Goal: Task Accomplishment & Management: Manage account settings

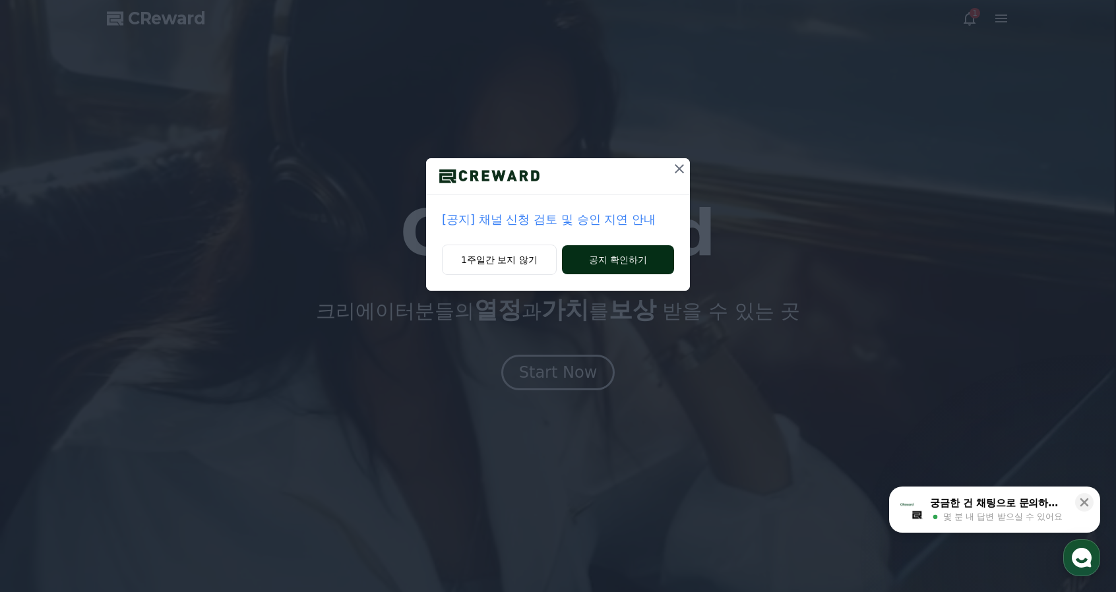
click at [648, 263] on button "공지 확인하기" at bounding box center [618, 259] width 112 height 29
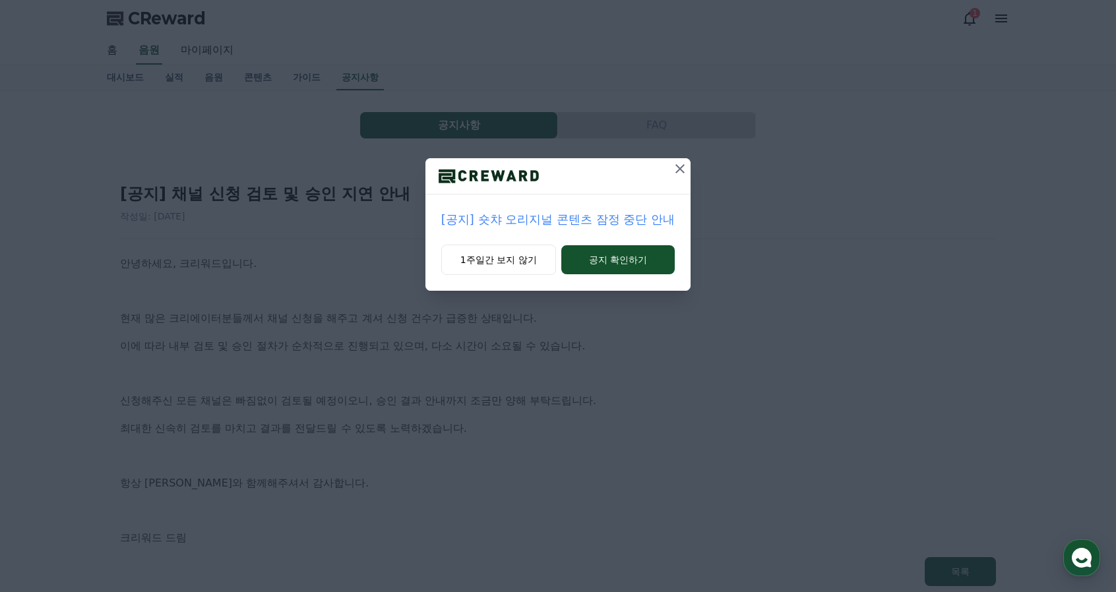
click at [681, 172] on icon at bounding box center [680, 169] width 16 height 16
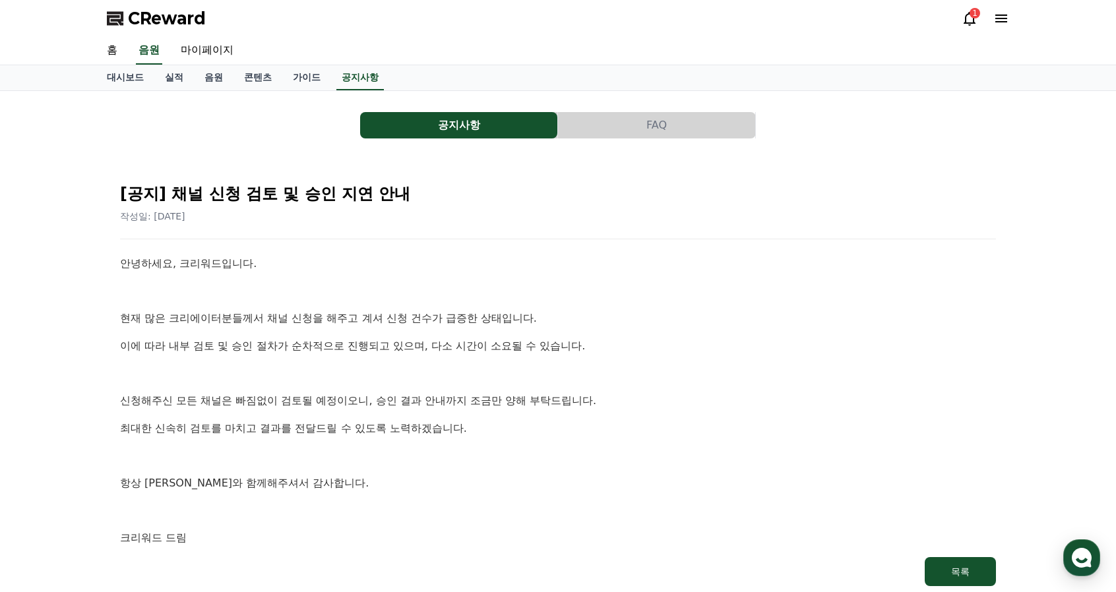
click at [971, 20] on icon at bounding box center [970, 19] width 16 height 16
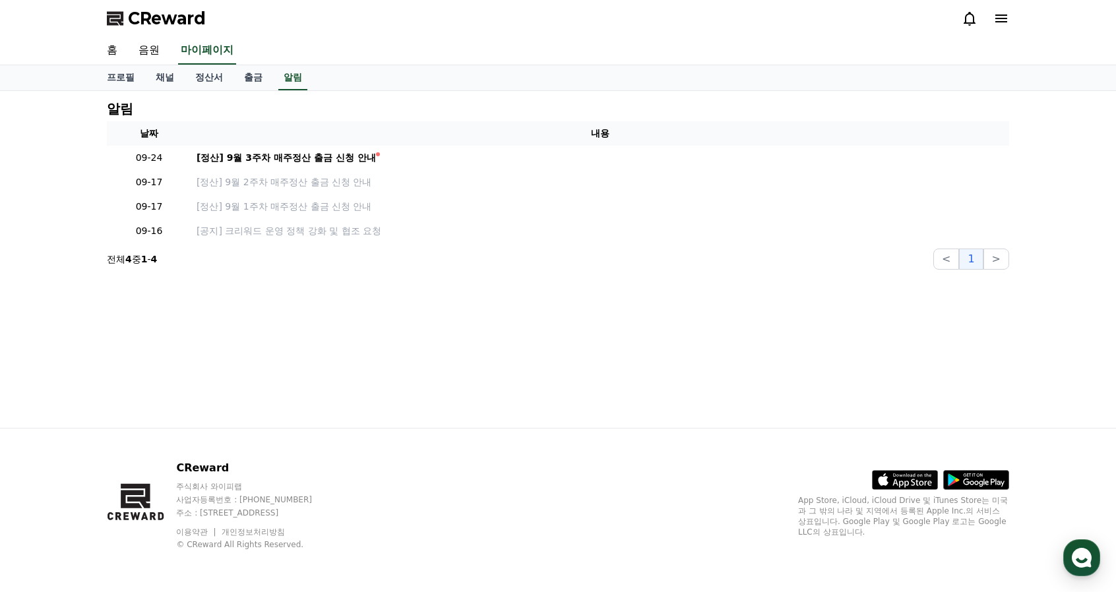
click at [1001, 24] on icon at bounding box center [1002, 19] width 16 height 16
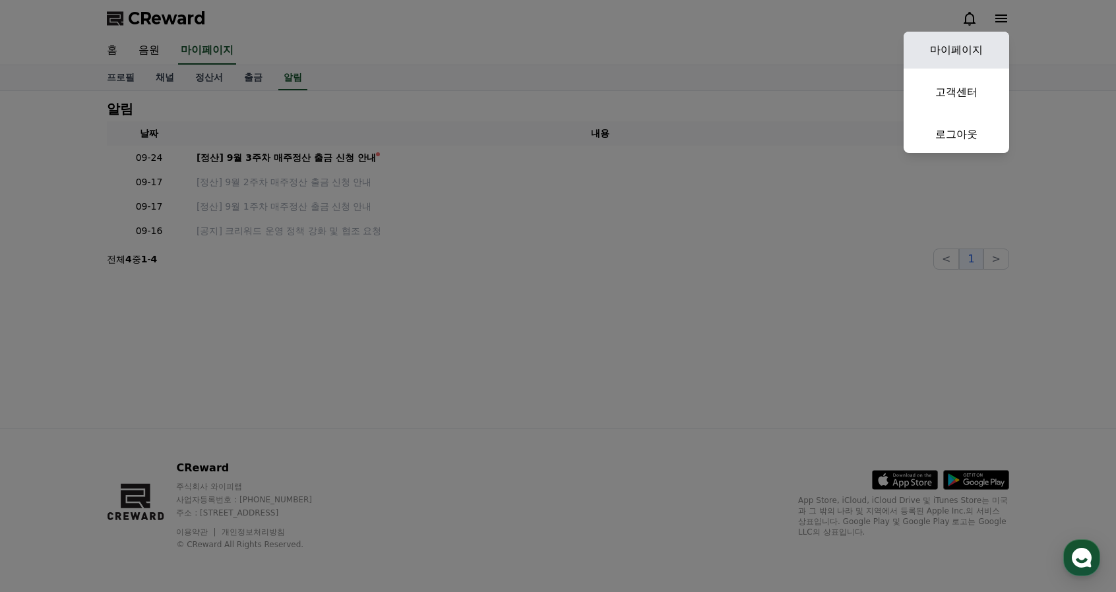
click at [992, 55] on link "마이페이지" at bounding box center [957, 50] width 106 height 37
select select "**********"
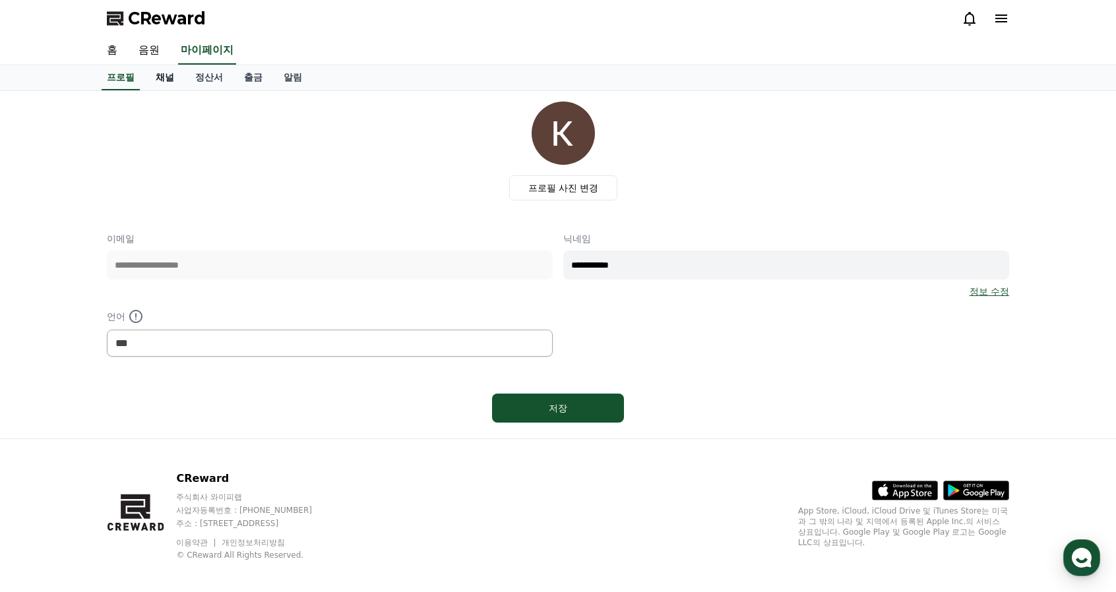
click at [179, 82] on link "채널" at bounding box center [165, 77] width 40 height 25
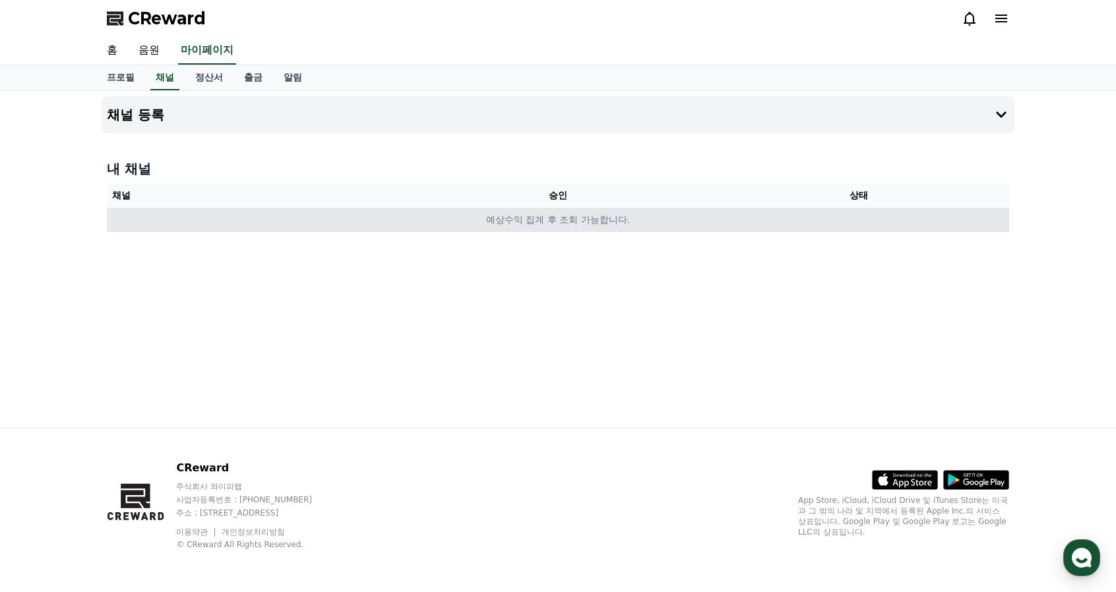
click at [455, 212] on td "예상수익 집계 후 조회 가능합니다." at bounding box center [558, 220] width 903 height 24
click at [460, 218] on td "예상수익 집계 후 조회 가능합니다." at bounding box center [558, 220] width 903 height 24
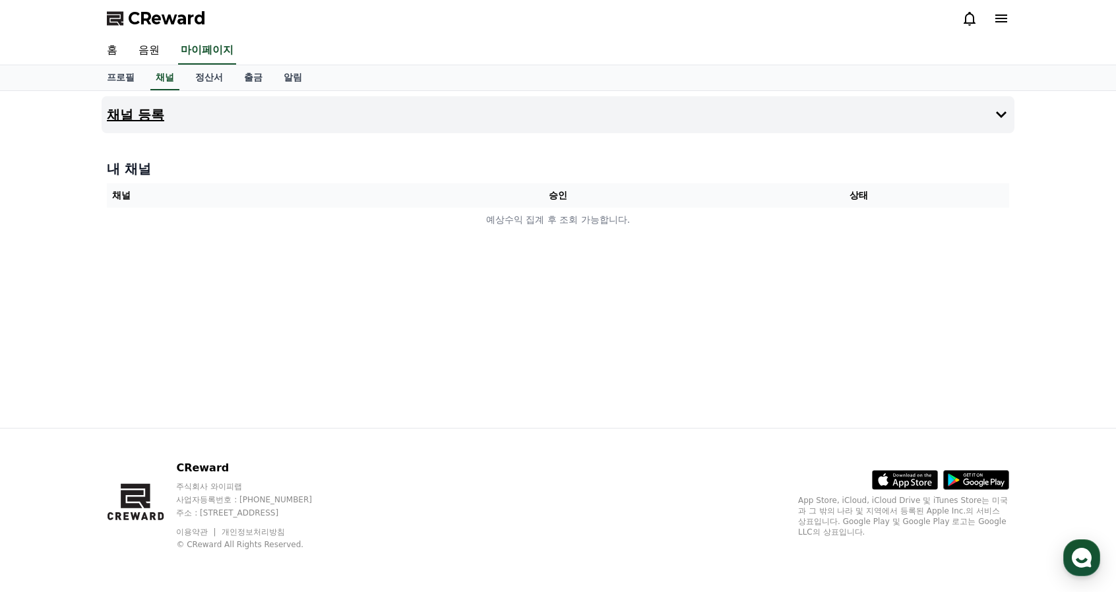
click at [201, 124] on button "채널 등록" at bounding box center [558, 114] width 913 height 37
